Goal: Information Seeking & Learning: Compare options

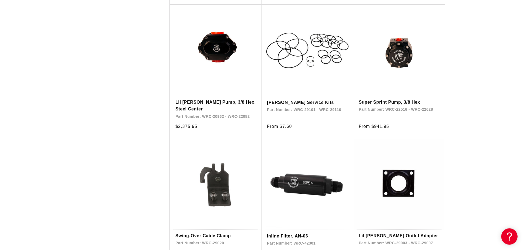
scroll to position [444, 0]
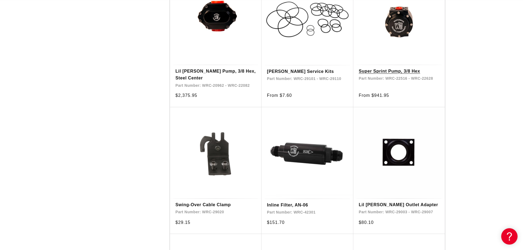
click at [382, 70] on link "Super Sprint Pump, 3/8 Hex" at bounding box center [398, 71] width 81 height 7
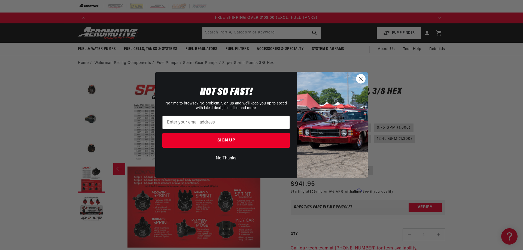
scroll to position [0, 1035]
click at [358, 77] on circle "Close dialog" at bounding box center [360, 78] width 9 height 9
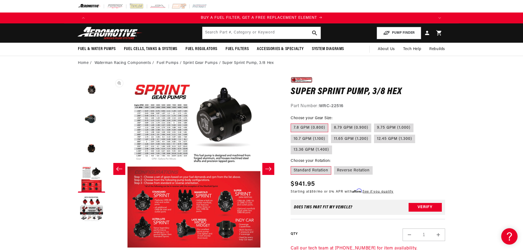
scroll to position [0, 515]
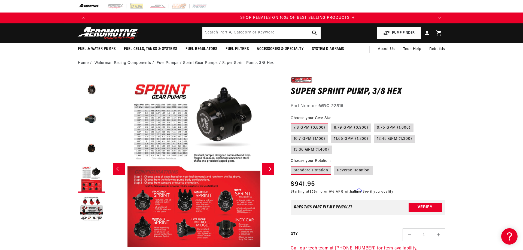
click at [312, 137] on label "10.7 GPM (1.100)" at bounding box center [309, 139] width 38 height 9
click at [416, 123] on input "10.7 GPM (1.100)" at bounding box center [416, 122] width 0 height 0
radio input "true"
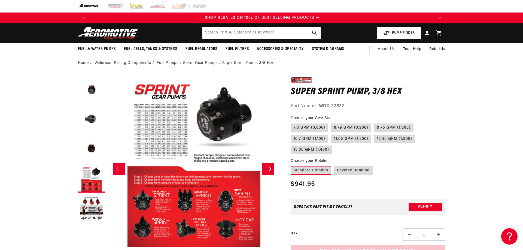
scroll to position [0, 690]
click at [337, 137] on label "11.65 GPM (1.200)" at bounding box center [351, 139] width 40 height 9
click at [331, 134] on input "11.65 GPM (1.200)" at bounding box center [331, 134] width 0 height 0
radio input "true"
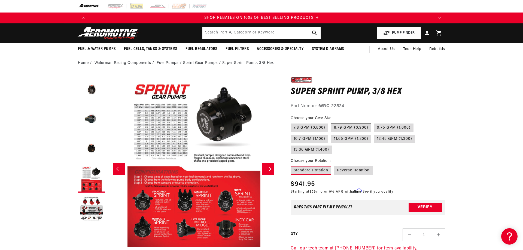
click at [337, 128] on label "8.79 GPM (0.900)" at bounding box center [351, 128] width 40 height 9
click at [331, 123] on input "8.79 GPM (0.900)" at bounding box center [331, 122] width 0 height 0
radio input "true"
click at [108, 247] on button "Open media 4 in modal" at bounding box center [108, 247] width 0 height 0
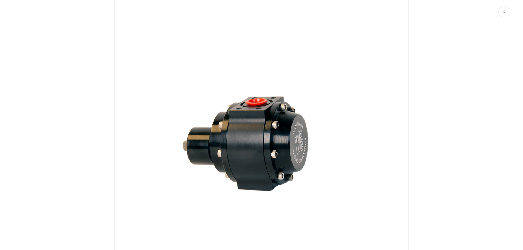
scroll to position [0, 0]
